Goal: Task Accomplishment & Management: Manage account settings

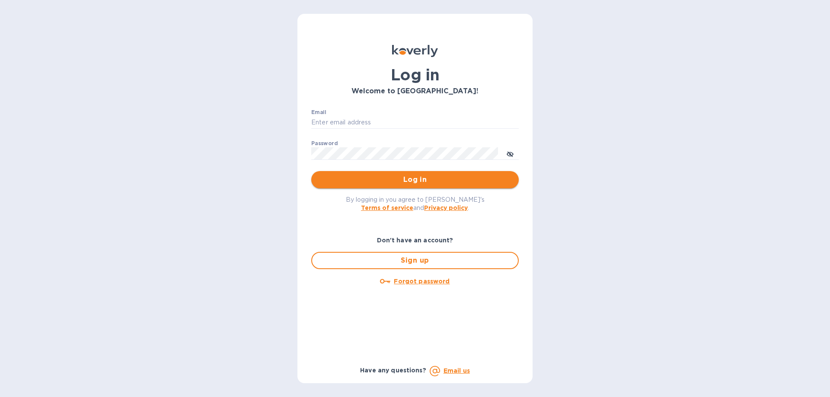
type input "accounting@stageonenyc.com"
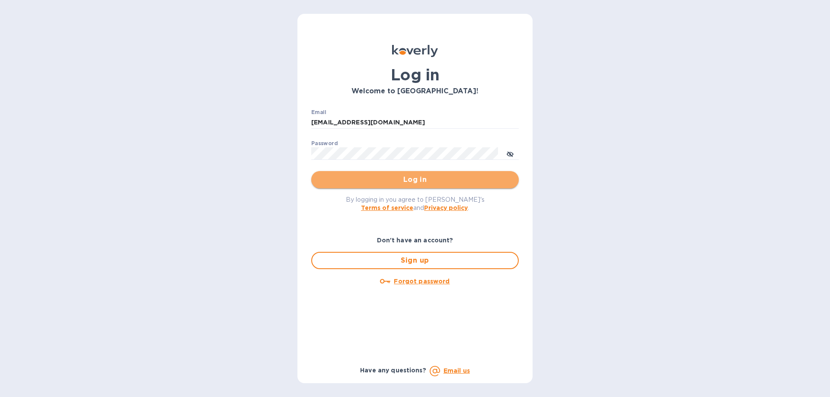
click at [414, 182] on span "Log in" at bounding box center [415, 180] width 194 height 10
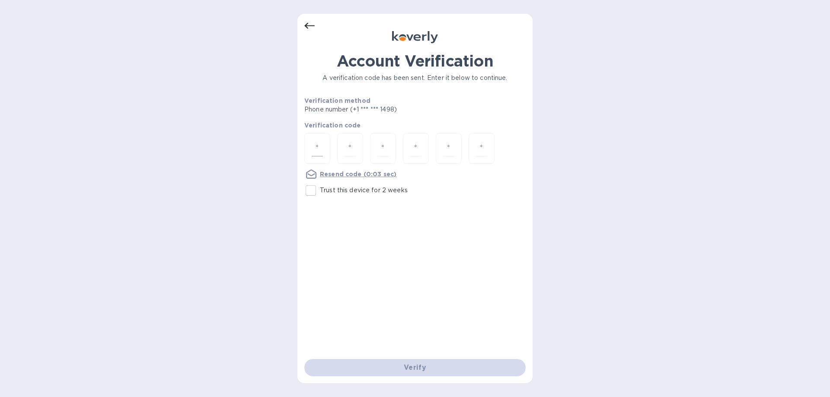
click at [321, 143] on input "number" at bounding box center [317, 148] width 11 height 16
paste input "5"
type input "5"
type input "8"
type input "5"
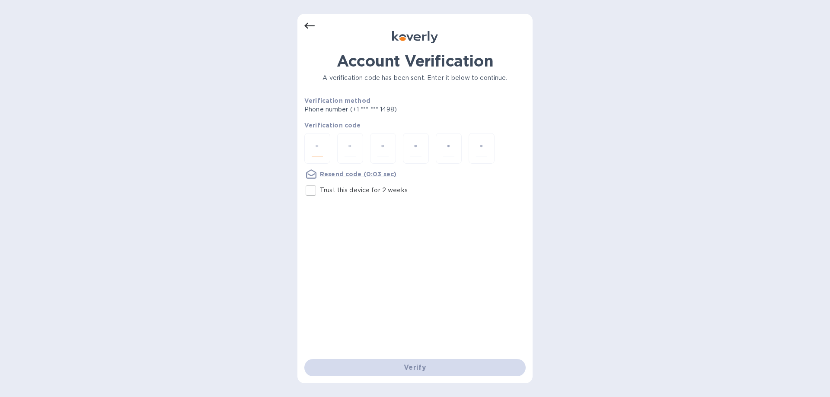
type input "9"
type input "4"
type input "0"
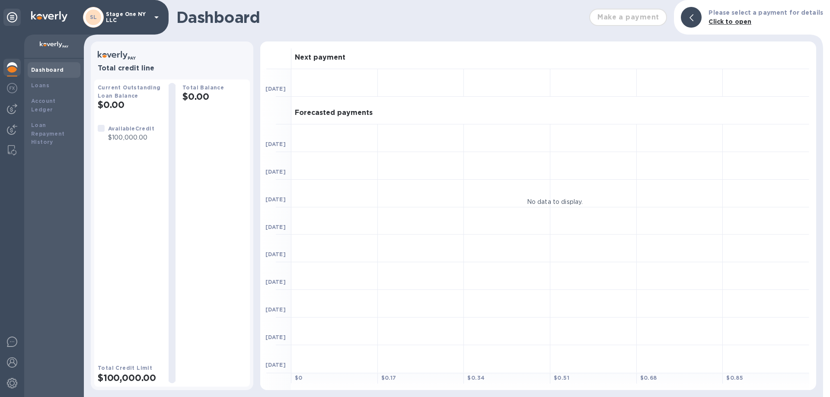
click at [114, 134] on p "$100,000.00" at bounding box center [131, 137] width 46 height 9
click at [194, 235] on div "Total Balance $0.00" at bounding box center [214, 233] width 64 height 300
click at [57, 79] on div "Loans" at bounding box center [54, 86] width 53 height 16
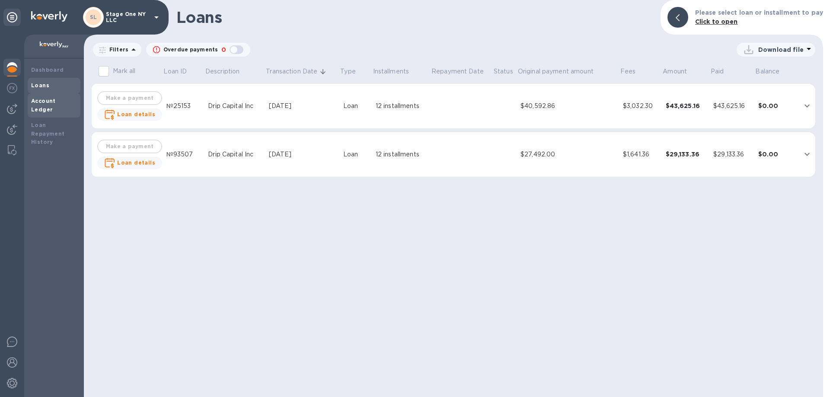
click at [56, 99] on b "Account Ledger" at bounding box center [43, 105] width 25 height 15
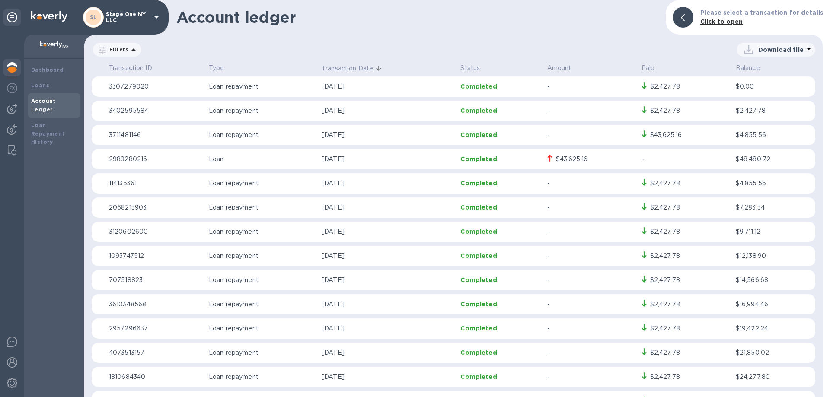
scroll to position [50, 0]
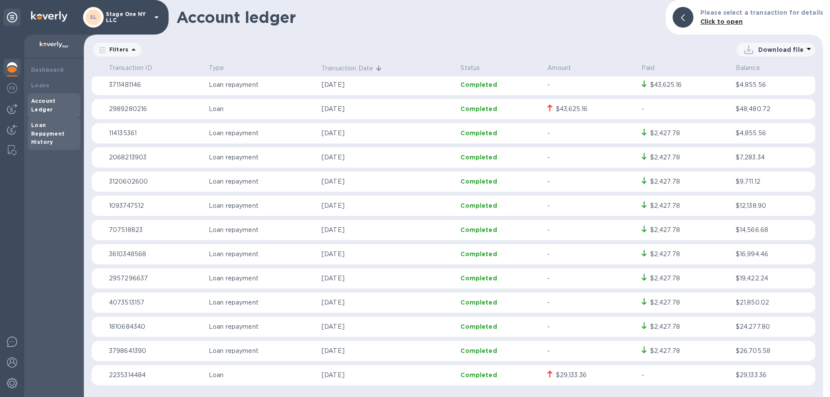
click at [43, 123] on b "Loan Repayment History" at bounding box center [48, 134] width 34 height 24
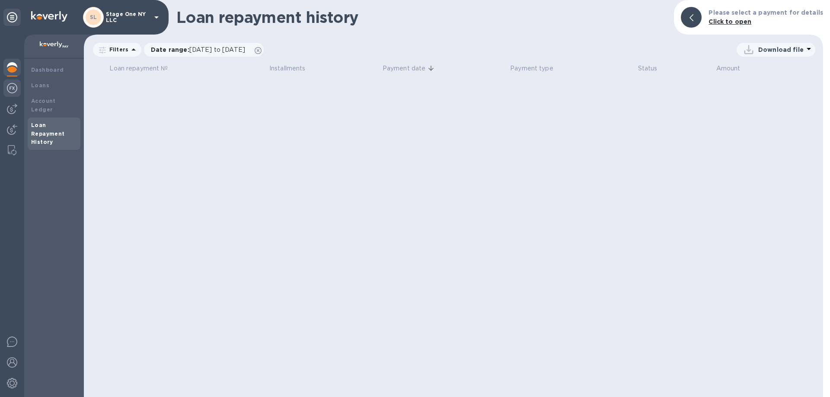
click at [14, 86] on img at bounding box center [12, 88] width 10 height 10
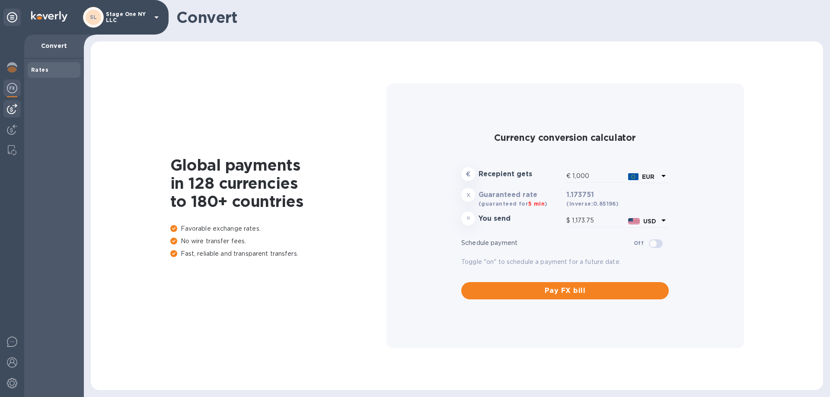
click at [16, 111] on img at bounding box center [12, 109] width 10 height 10
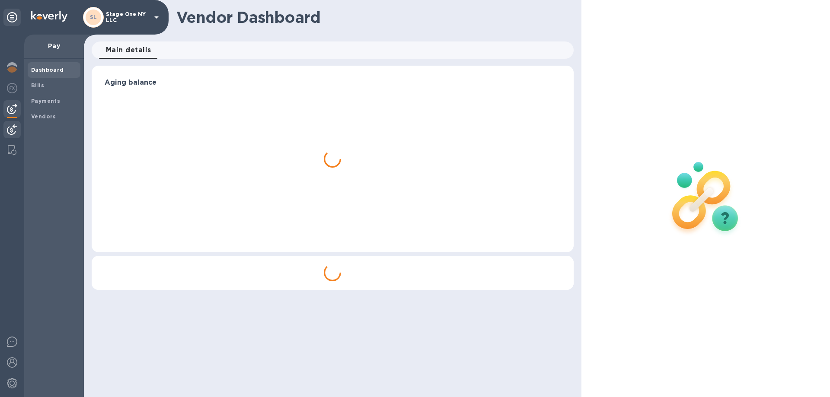
click at [7, 127] on img at bounding box center [12, 129] width 10 height 10
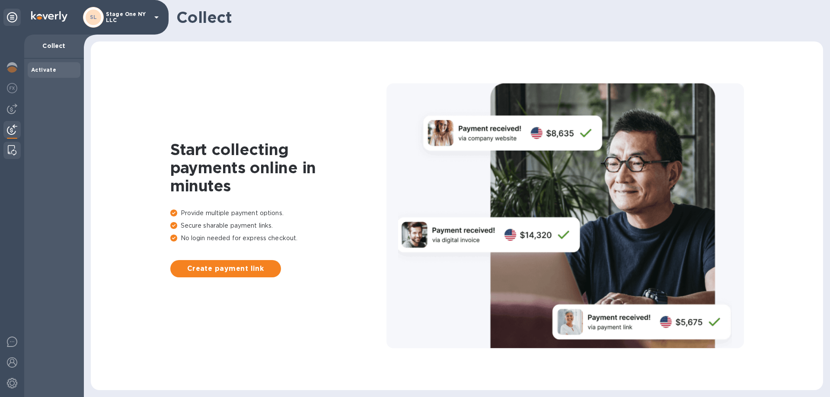
click at [13, 145] on img at bounding box center [12, 150] width 9 height 10
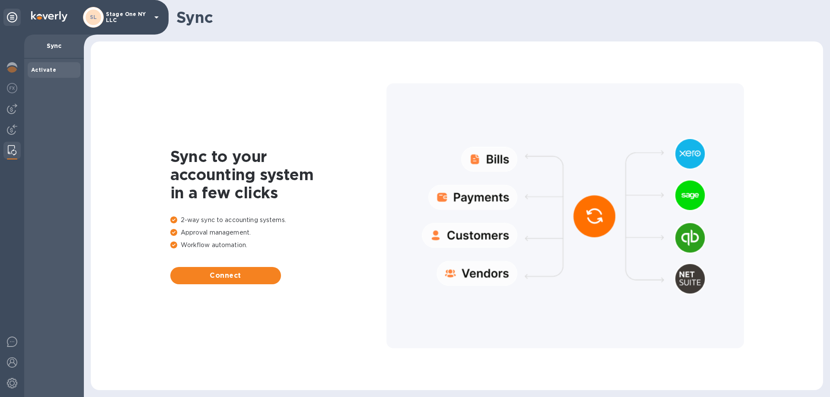
click at [274, 151] on h1 "Sync to your accounting system in a few clicks" at bounding box center [278, 174] width 216 height 54
drag, startPoint x: 261, startPoint y: 221, endPoint x: 289, endPoint y: 250, distance: 40.6
click at [289, 250] on div "Sync to your accounting system in a few clicks 2-way sync to accounting systems…" at bounding box center [278, 215] width 216 height 137
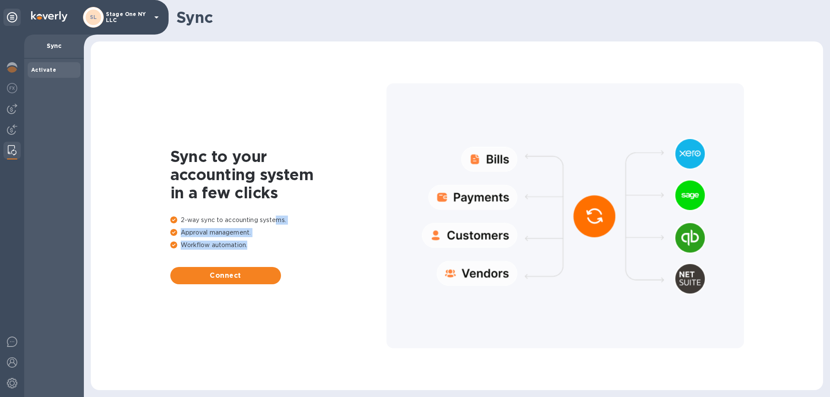
click at [289, 250] on div "2-way sync to accounting systems. Approval management. Workflow automation." at bounding box center [278, 235] width 216 height 38
click at [9, 340] on img at bounding box center [12, 342] width 10 height 10
